Goal: Navigation & Orientation: Go to known website

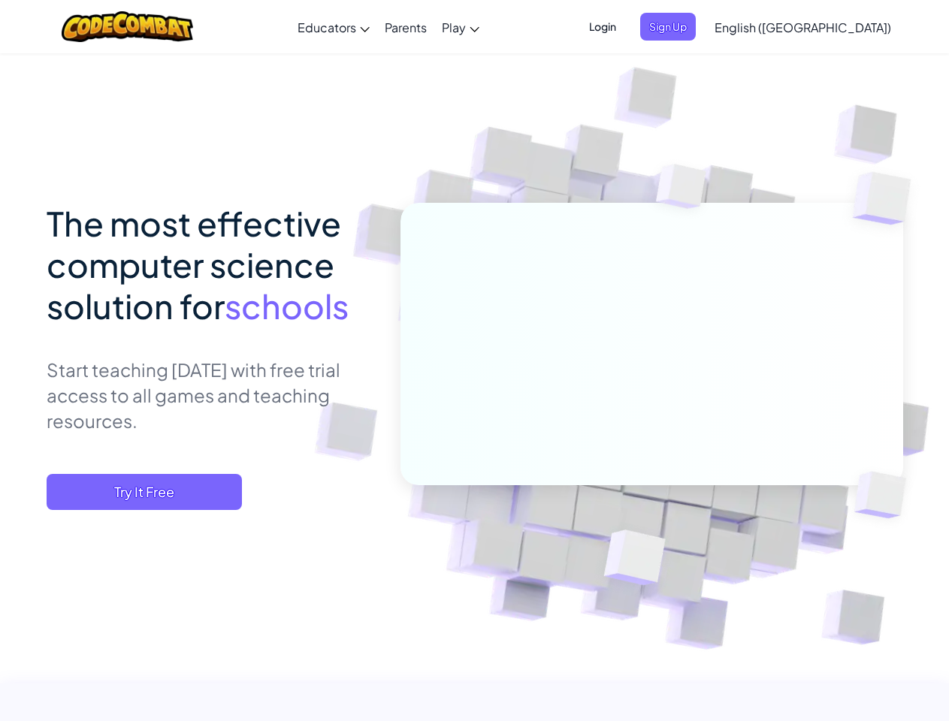
click at [625, 26] on span "Login" at bounding box center [602, 27] width 45 height 28
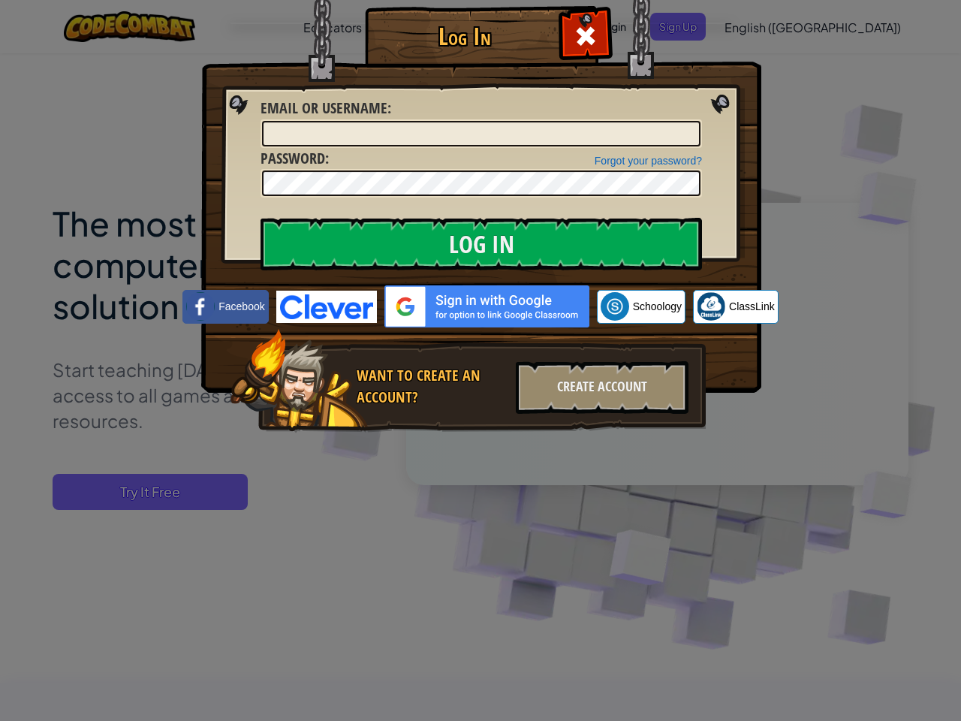
click at [759, 26] on div "Log In Unknown Error Email or Username : Forgot your password? Password : Log I…" at bounding box center [480, 360] width 961 height 721
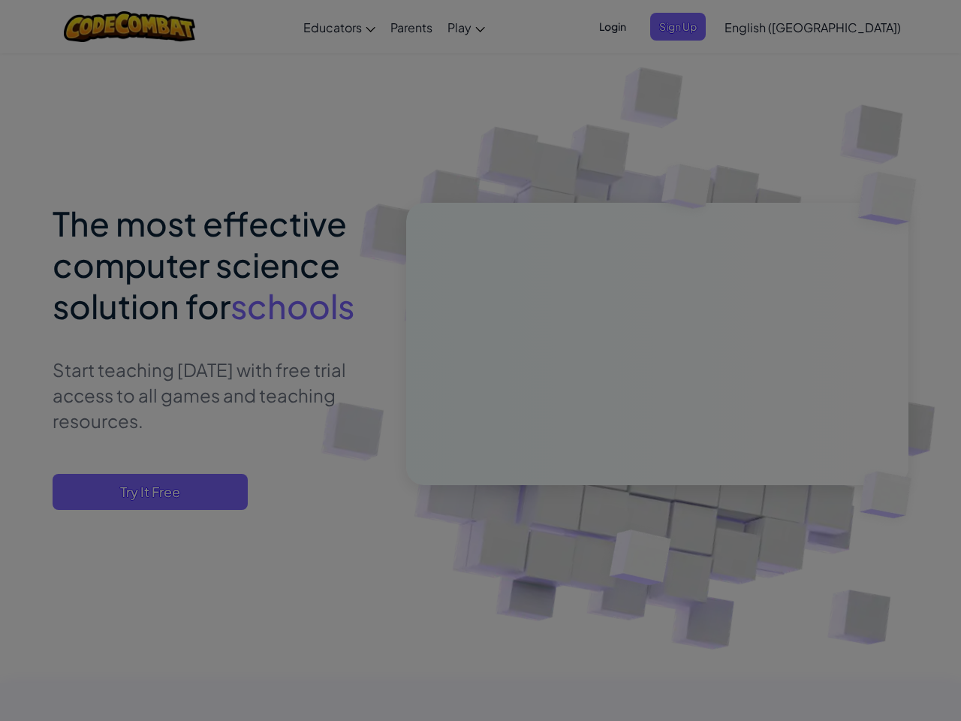
click at [759, 26] on div "Log In Unknown Error Email or Username : Forgot your password? Password : Log I…" at bounding box center [480, 360] width 961 height 721
click at [840, 27] on div at bounding box center [480, 360] width 961 height 721
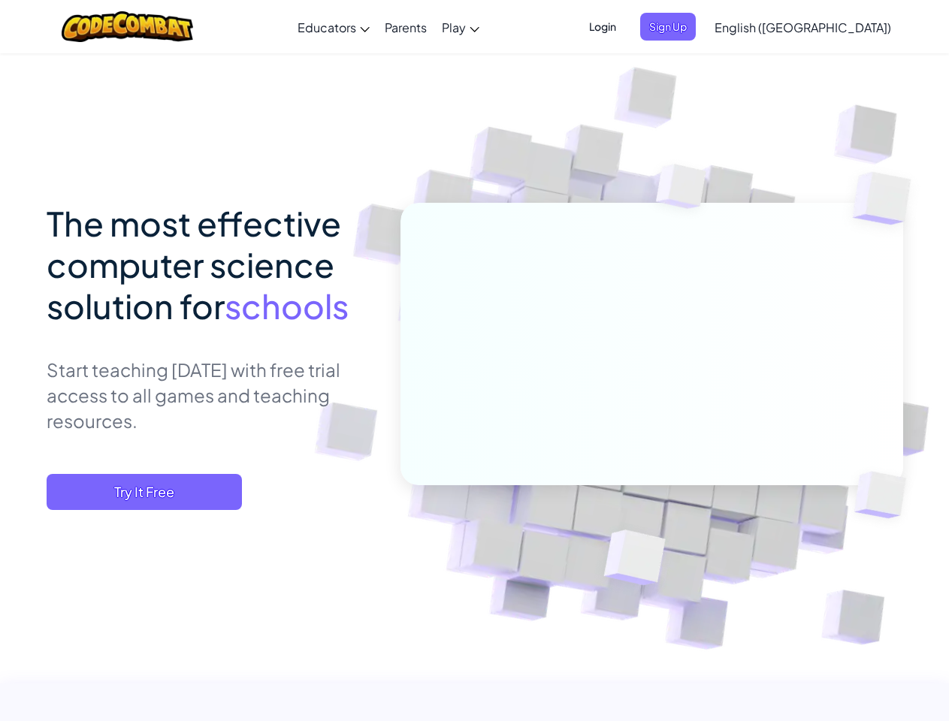
click at [144, 492] on span "Try It Free" at bounding box center [144, 492] width 195 height 36
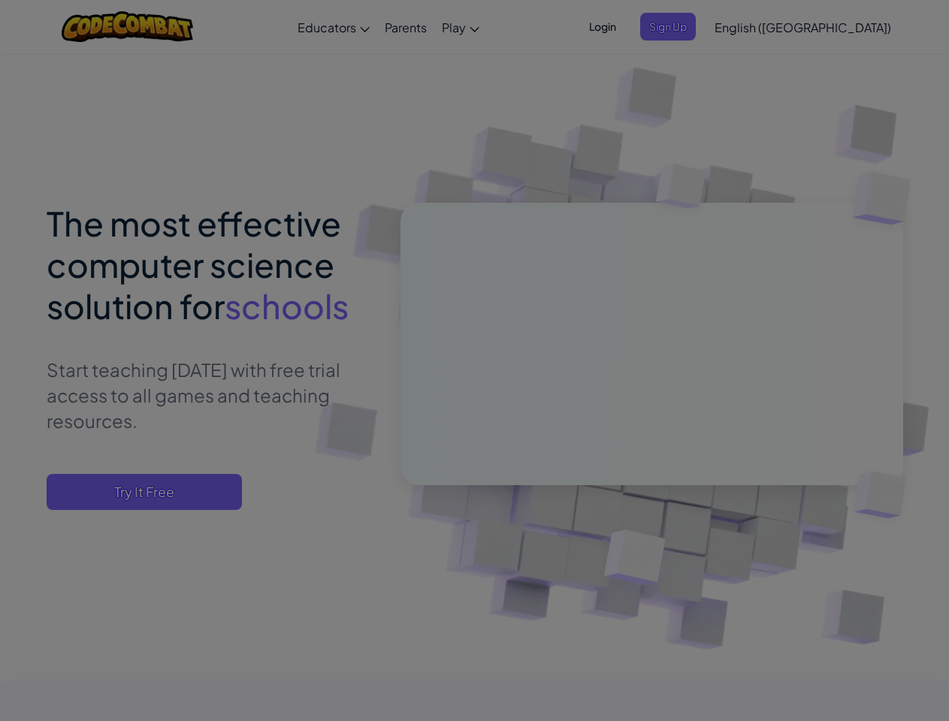
click at [0, 0] on div "Create Teacher Account First Name Last Name Email Address Password 4 to 64 char…" at bounding box center [0, 0] width 0 height 0
